Goal: Information Seeking & Learning: Check status

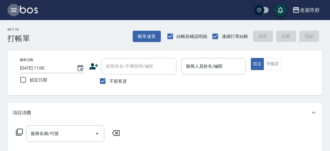
click at [17, 11] on icon "button" at bounding box center [14, 10] width 8 height 8
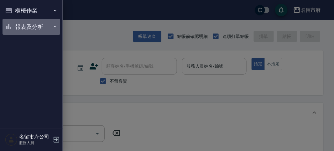
click at [31, 27] on button "報表及分析" at bounding box center [32, 27] width 58 height 16
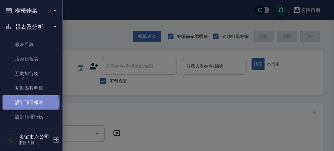
click at [30, 103] on link "設計師日報表" at bounding box center [32, 102] width 58 height 14
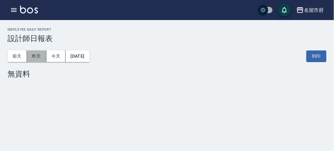
click at [37, 55] on button "昨天" at bounding box center [36, 56] width 19 height 12
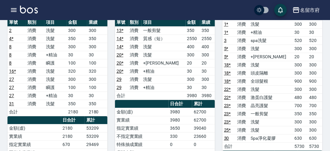
scroll to position [313, 0]
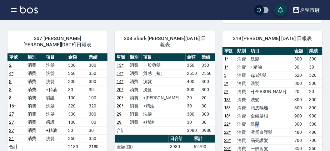
drag, startPoint x: 261, startPoint y: 118, endPoint x: 271, endPoint y: 119, distance: 10.7
click at [271, 120] on td "洗髮" at bounding box center [271, 124] width 44 height 8
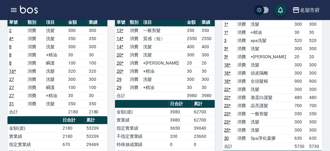
drag, startPoint x: 275, startPoint y: 98, endPoint x: 273, endPoint y: 101, distance: 4.0
click at [273, 101] on td "晶亮護髮" at bounding box center [271, 105] width 44 height 8
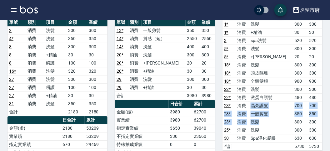
drag, startPoint x: 254, startPoint y: 98, endPoint x: 277, endPoint y: 115, distance: 28.2
click at [277, 115] on tbody "1 * 消費 洗髮 300 300 1 * 消費 +精油 30 30 3 消費 spa洗髮 520 520 5 * 消費 洗髮 300 300 5 * 消費 …" at bounding box center [273, 85] width 100 height 130
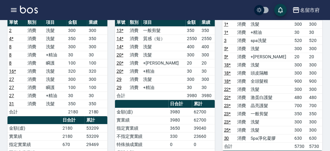
click at [279, 134] on td "Spa淨化凝膠" at bounding box center [271, 138] width 44 height 8
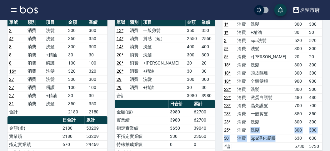
drag, startPoint x: 279, startPoint y: 129, endPoint x: 249, endPoint y: 126, distance: 30.9
click at [249, 126] on tbody "1 * 消費 洗髮 300 300 1 * 消費 +精油 30 30 3 消費 spa洗髮 520 520 5 * 消費 洗髮 300 300 5 * 消費 …" at bounding box center [273, 85] width 100 height 130
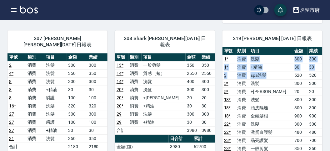
drag, startPoint x: 240, startPoint y: 54, endPoint x: 269, endPoint y: 68, distance: 32.3
click at [269, 68] on tbody "1 * 消費 洗髮 300 300 1 * 消費 +精油 30 30 3 消費 spa洗髮 520 520 5 * 消費 洗髮 300 300 5 * 消費 …" at bounding box center [273, 120] width 100 height 130
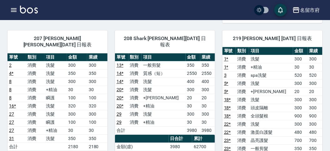
click at [283, 80] on td "洗髮" at bounding box center [271, 83] width 44 height 8
drag, startPoint x: 241, startPoint y: 79, endPoint x: 261, endPoint y: 87, distance: 21.1
click at [261, 87] on tbody "1 * 消費 洗髮 300 300 1 * 消費 +精油 30 30 3 消費 spa洗髮 520 520 5 * 消費 洗髮 300 300 5 * 消費 …" at bounding box center [273, 120] width 100 height 130
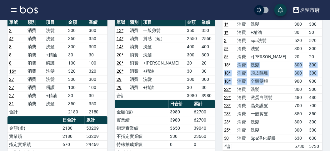
drag, startPoint x: 241, startPoint y: 59, endPoint x: 267, endPoint y: 75, distance: 30.6
click at [267, 75] on tbody "1 * 消費 洗髮 300 300 1 * 消費 +精油 30 30 3 消費 spa洗髮 520 520 5 * 消費 洗髮 300 300 5 * 消費 …" at bounding box center [273, 85] width 100 height 130
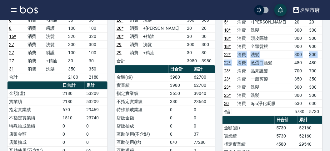
drag, startPoint x: 241, startPoint y: 48, endPoint x: 281, endPoint y: 53, distance: 40.4
click at [267, 53] on tbody "1 * 消費 洗髮 300 300 1 * 消費 +精油 30 30 3 消費 spa洗髮 520 520 5 * 消費 洗髮 300 300 5 * 消費 …" at bounding box center [273, 50] width 100 height 130
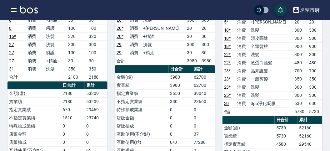
drag, startPoint x: 289, startPoint y: 75, endPoint x: 284, endPoint y: 74, distance: 5.5
click at [289, 75] on td "一般剪髮" at bounding box center [271, 79] width 44 height 8
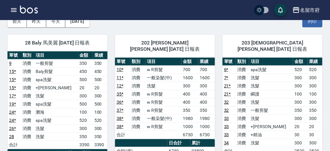
scroll to position [0, 0]
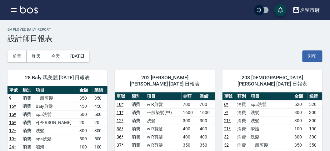
click at [23, 10] on img at bounding box center [29, 10] width 18 height 8
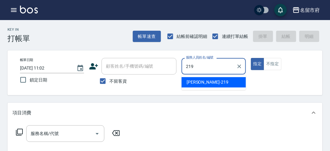
type input "[PERSON_NAME]-219"
type button "true"
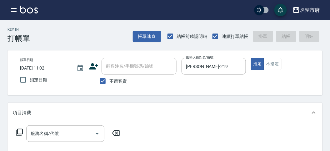
click at [19, 129] on icon at bounding box center [19, 132] width 7 height 7
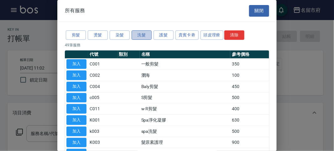
click at [141, 36] on button "洗髮" at bounding box center [141, 35] width 20 height 10
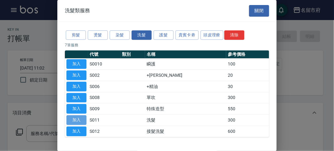
click at [72, 119] on button "加入" at bounding box center [76, 120] width 20 height 10
type input "洗髮(S011)"
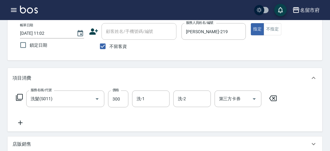
scroll to position [69, 0]
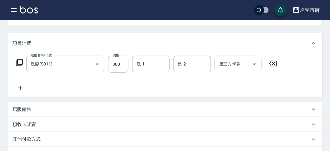
type input "[DATE] 11:03"
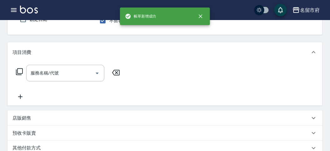
scroll to position [0, 0]
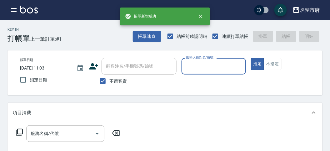
click at [211, 73] on div "服務人員姓名/編號" at bounding box center [214, 66] width 64 height 17
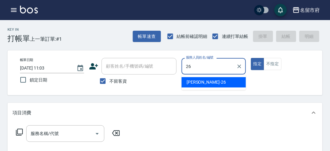
type input "[PERSON_NAME]-26"
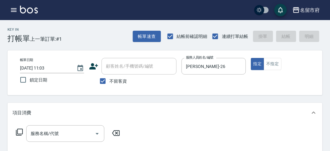
click at [20, 130] on icon at bounding box center [20, 132] width 8 height 8
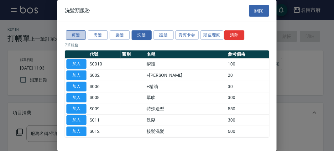
click at [79, 32] on button "剪髮" at bounding box center [76, 35] width 20 height 10
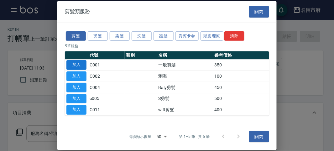
click at [84, 62] on button "加入" at bounding box center [76, 65] width 20 height 10
type input "一般剪髮(C001)"
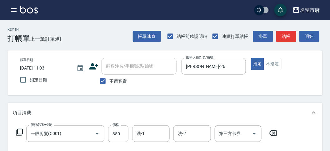
click at [20, 130] on icon at bounding box center [20, 132] width 8 height 8
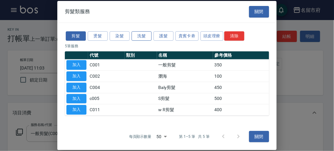
click at [140, 33] on button "洗髮" at bounding box center [141, 36] width 20 height 10
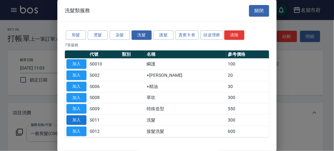
click at [80, 116] on button "加入" at bounding box center [76, 120] width 20 height 10
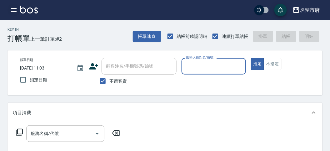
click at [15, 13] on icon "button" at bounding box center [14, 10] width 8 height 8
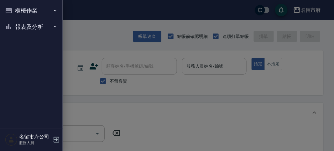
click at [48, 30] on button "報表及分析" at bounding box center [32, 27] width 58 height 16
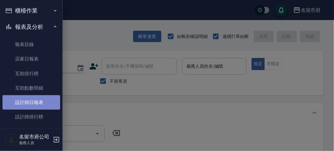
click at [46, 102] on link "設計師日報表" at bounding box center [32, 102] width 58 height 14
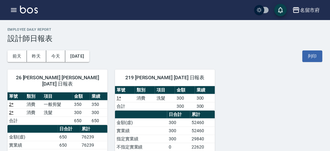
click at [20, 11] on img at bounding box center [29, 10] width 18 height 8
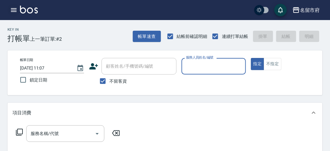
click at [17, 12] on icon "button" at bounding box center [14, 10] width 8 height 8
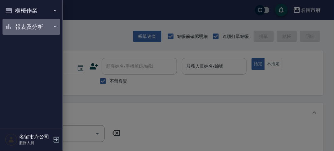
click at [23, 26] on button "報表及分析" at bounding box center [32, 27] width 58 height 16
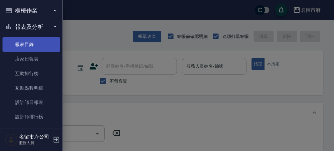
scroll to position [20, 0]
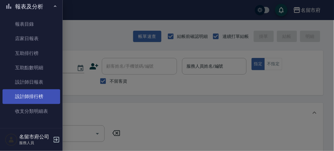
click at [40, 89] on link "設計師排行榜" at bounding box center [32, 96] width 58 height 14
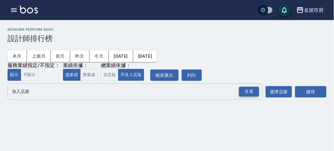
click at [254, 91] on div "全選" at bounding box center [249, 92] width 20 height 10
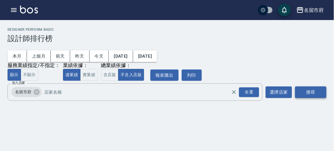
click at [320, 93] on button "搜尋" at bounding box center [310, 92] width 31 height 12
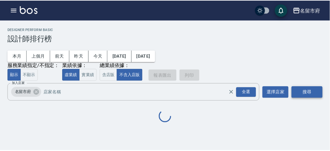
scroll to position [55, 0]
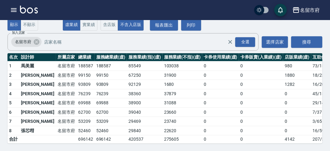
click at [21, 6] on img at bounding box center [29, 10] width 18 height 8
